Goal: Task Accomplishment & Management: Complete application form

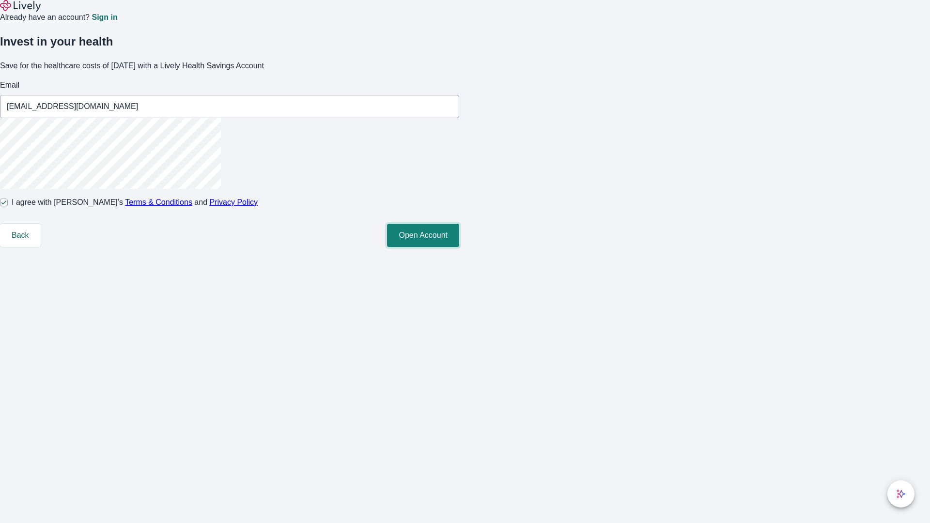
click at [459, 247] on button "Open Account" at bounding box center [423, 235] width 72 height 23
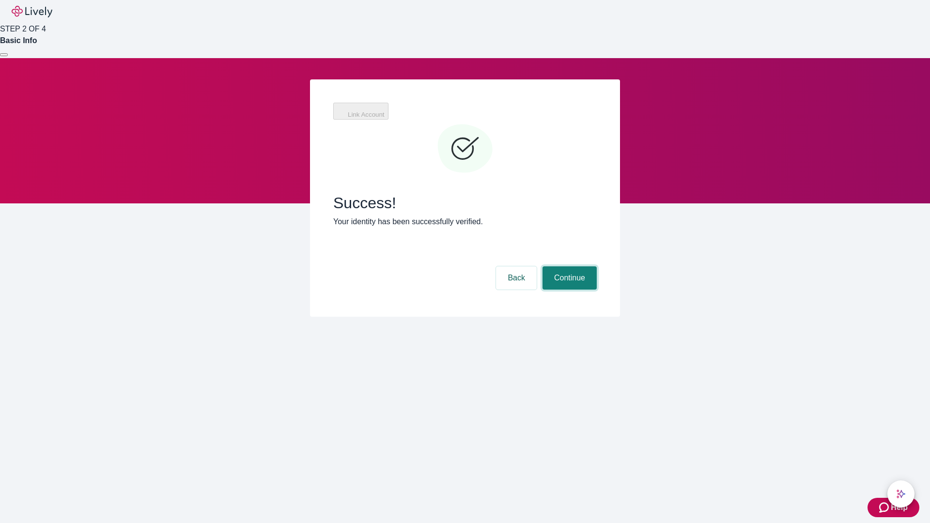
click at [568, 266] on button "Continue" at bounding box center [569, 277] width 54 height 23
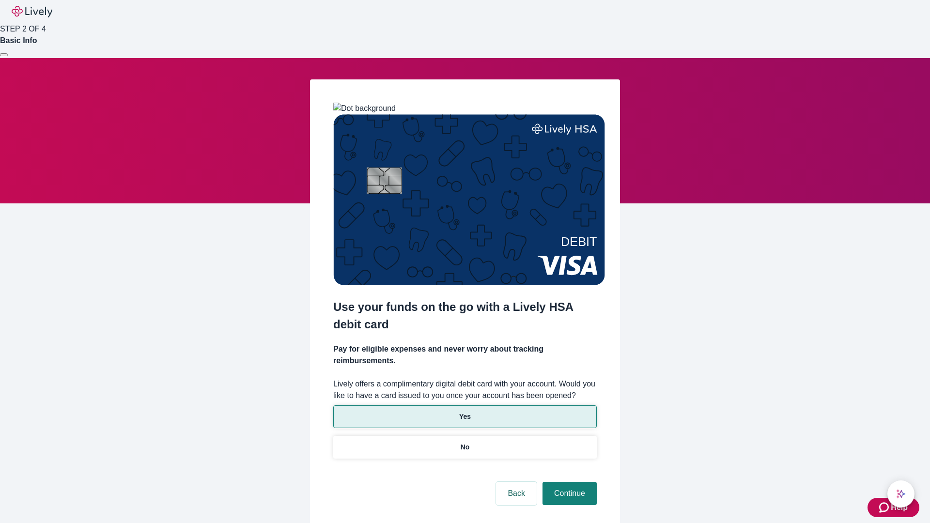
click at [464, 412] on p "Yes" at bounding box center [465, 417] width 12 height 10
click at [568, 482] on button "Continue" at bounding box center [569, 493] width 54 height 23
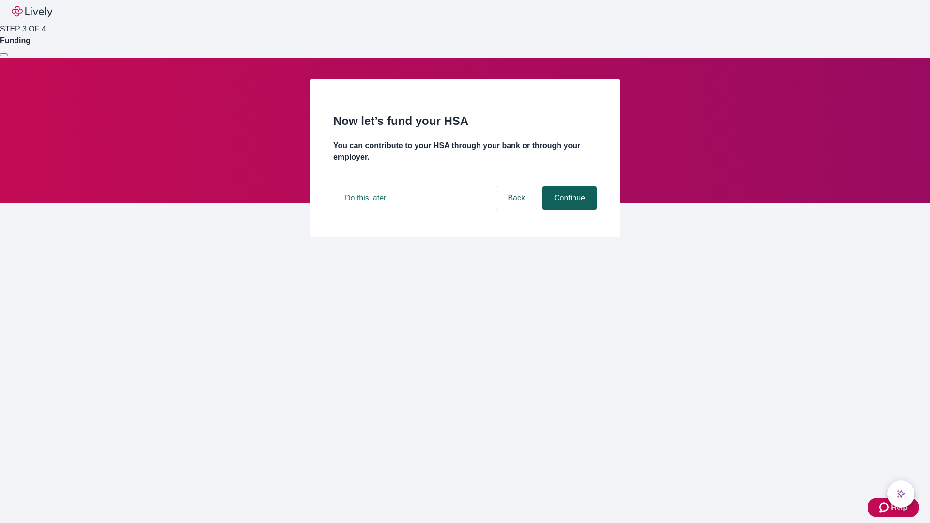
click at [568, 210] on button "Continue" at bounding box center [569, 197] width 54 height 23
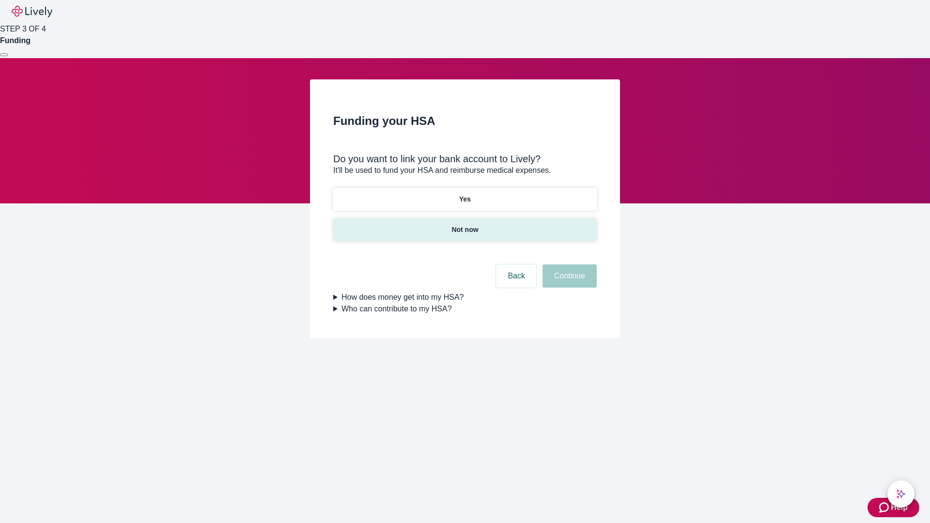
click at [464, 225] on p "Not now" at bounding box center [464, 230] width 27 height 10
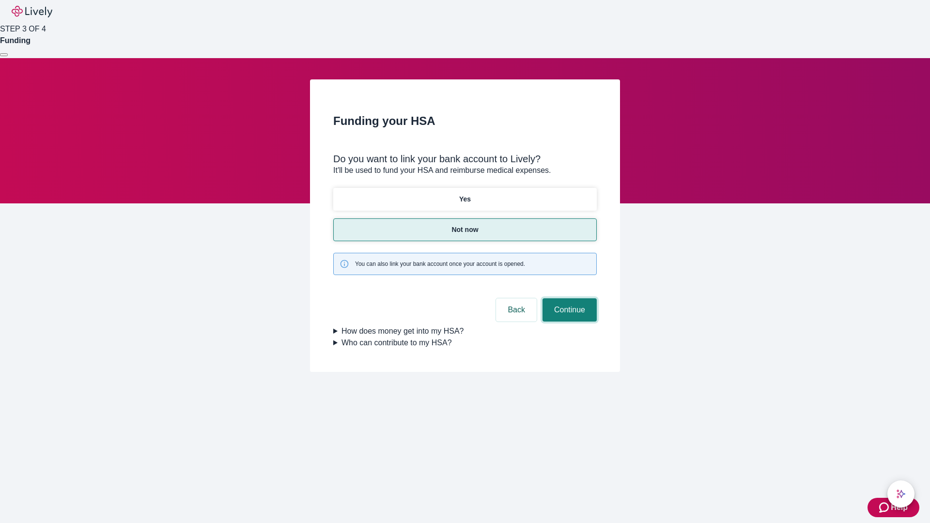
click at [568, 298] on button "Continue" at bounding box center [569, 309] width 54 height 23
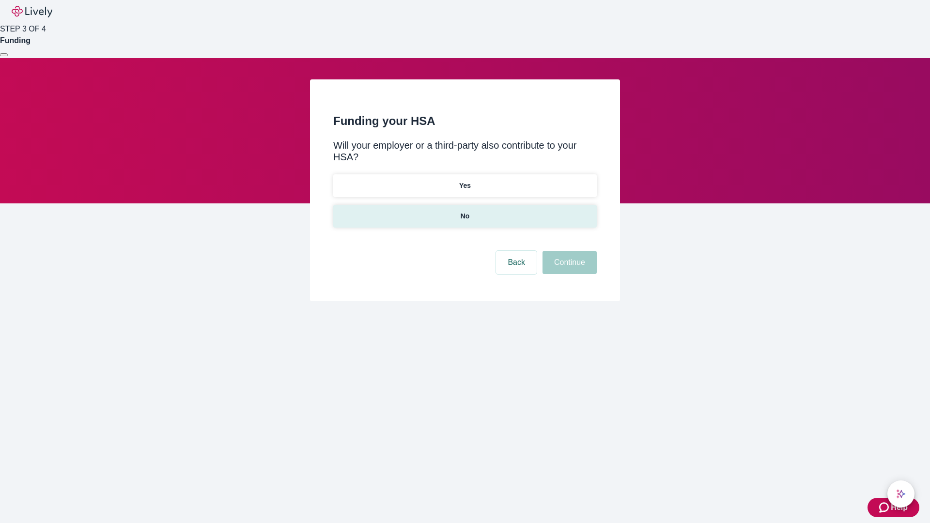
click at [464, 211] on p "No" at bounding box center [464, 216] width 9 height 10
click at [568, 251] on button "Continue" at bounding box center [569, 262] width 54 height 23
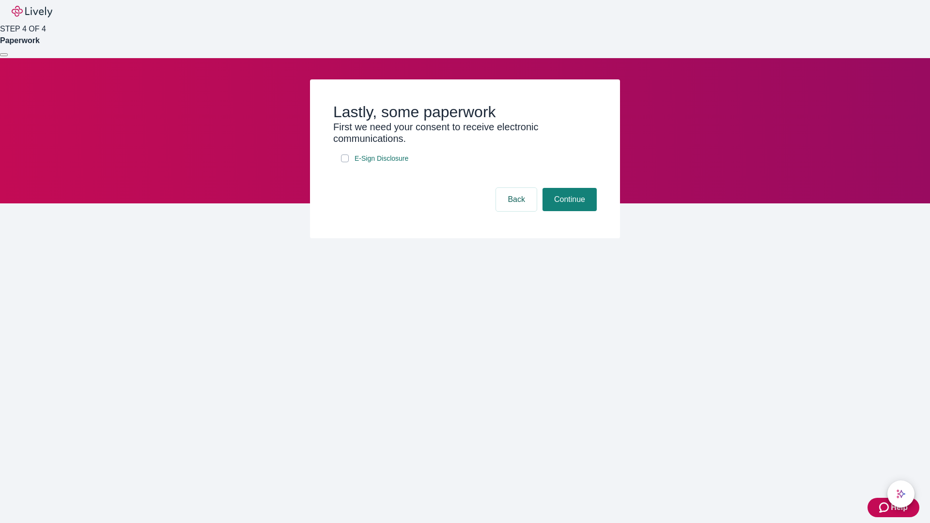
click at [345, 162] on input "E-Sign Disclosure" at bounding box center [345, 158] width 8 height 8
checkbox input "true"
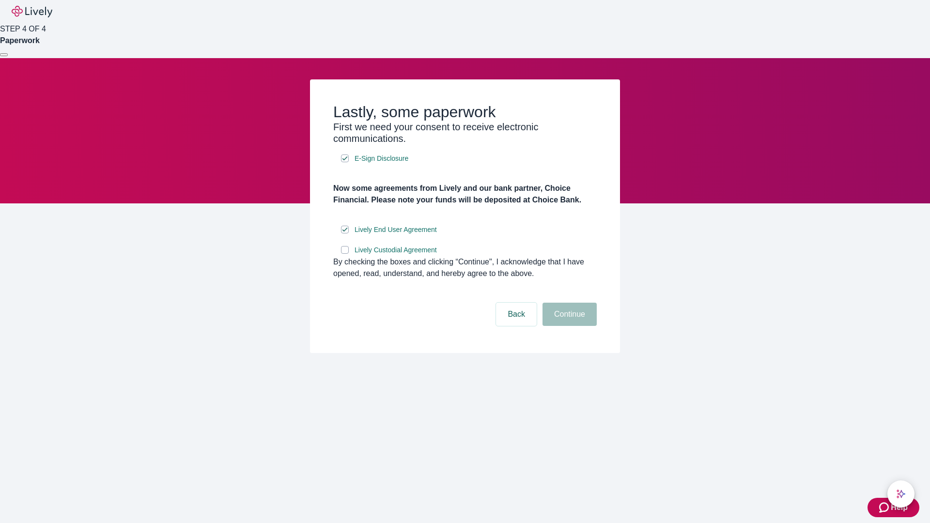
click at [345, 254] on input "Lively Custodial Agreement" at bounding box center [345, 250] width 8 height 8
checkbox input "true"
click at [568, 326] on button "Continue" at bounding box center [569, 314] width 54 height 23
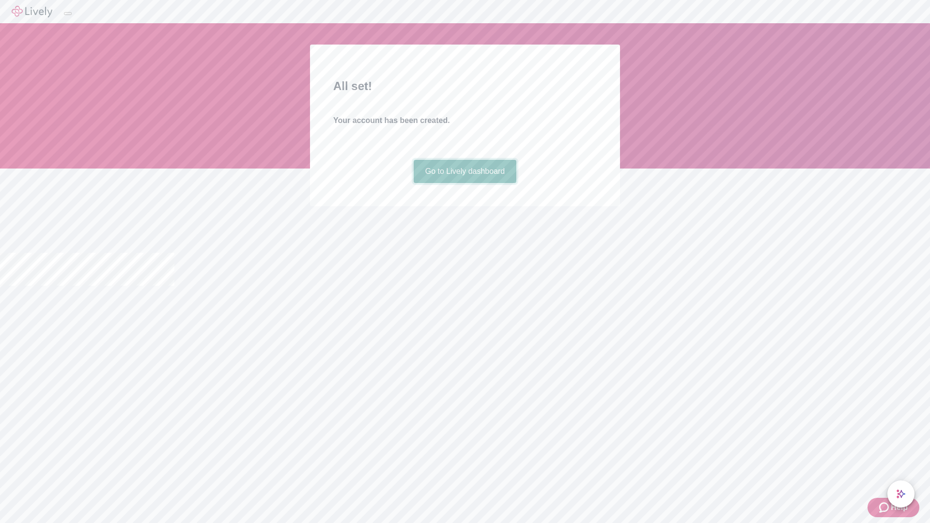
click at [464, 183] on link "Go to Lively dashboard" at bounding box center [464, 171] width 103 height 23
